Goal: Find specific page/section: Find specific page/section

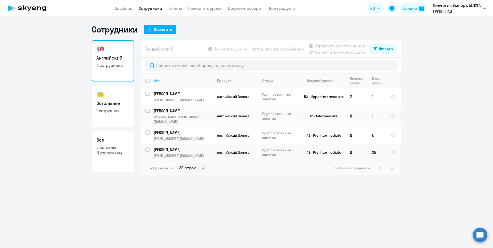
select select "30"
click at [106, 103] on h3 "Остальные" at bounding box center [112, 103] width 33 height 7
select select "30"
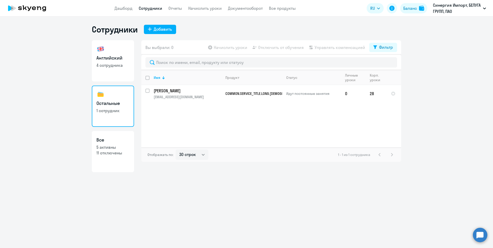
click at [109, 70] on link "Английский 4 сотрудника" at bounding box center [113, 60] width 42 height 41
select select "30"
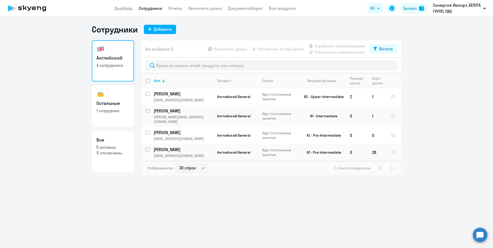
select select "30"
click at [117, 116] on link "Остальные 1 сотрудник" at bounding box center [113, 106] width 42 height 41
select select "30"
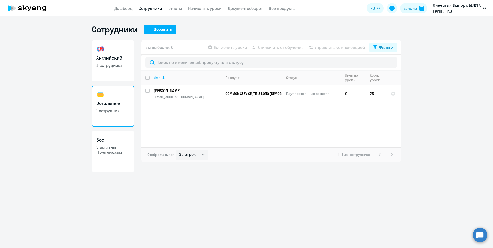
click at [112, 77] on link "Английский 4 сотрудника" at bounding box center [113, 60] width 42 height 41
select select "30"
